Goal: Information Seeking & Learning: Check status

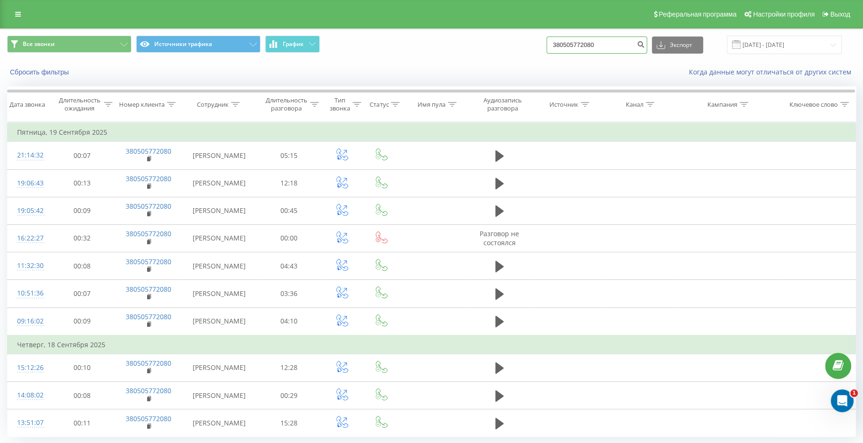
click at [622, 46] on input "380505772080" at bounding box center [597, 45] width 101 height 17
drag, startPoint x: 626, startPoint y: 45, endPoint x: 545, endPoint y: 45, distance: 80.7
click at [545, 45] on div "Все звонки Источники трафика График 380505772080 Экспорт .csv .xls .xlsx 19.06.…" at bounding box center [431, 45] width 849 height 19
paste input "380 96 915 5389"
type input "380 96 915 5389"
